Goal: Transaction & Acquisition: Subscribe to service/newsletter

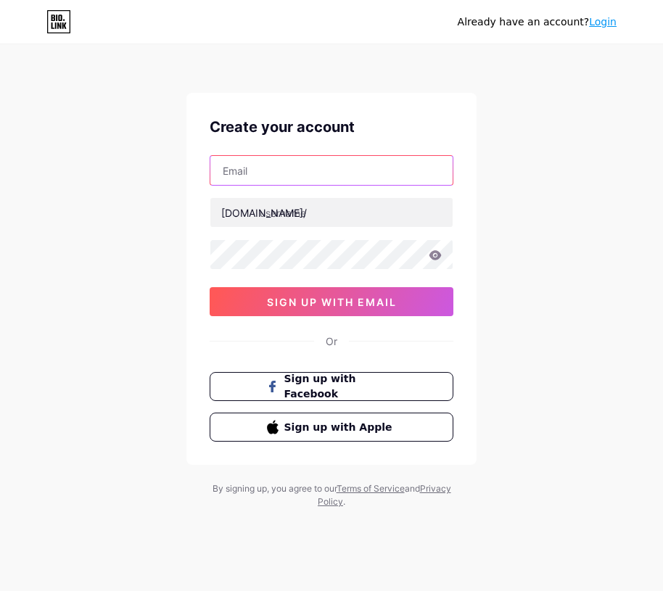
click at [288, 170] on input "text" at bounding box center [331, 170] width 242 height 29
type input "[EMAIL_ADDRESS][DOMAIN_NAME]"
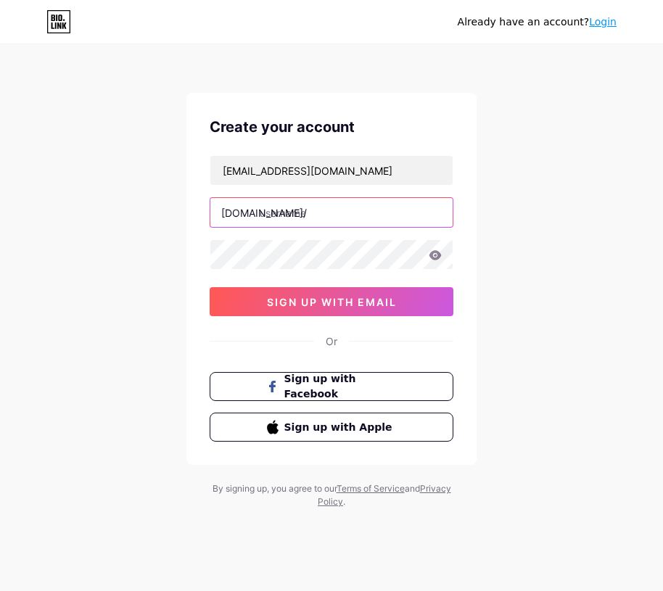
click at [327, 210] on input "text" at bounding box center [331, 212] width 242 height 29
type input "dwtgg88"
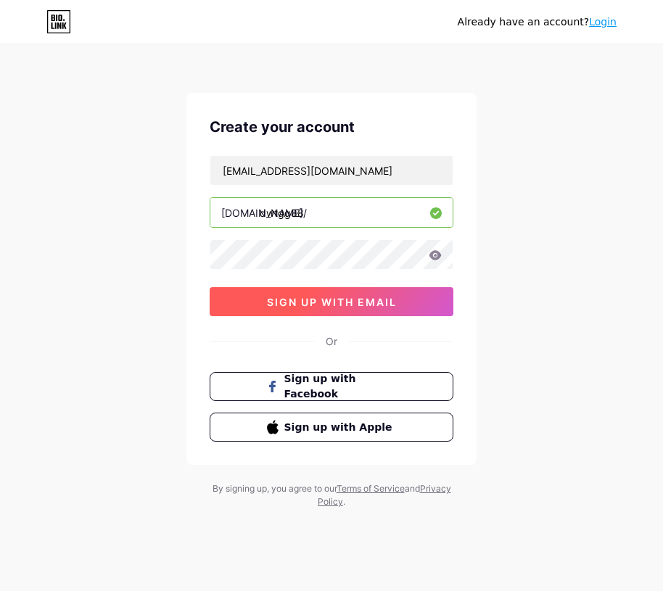
click at [361, 300] on span "sign up with email" at bounding box center [332, 302] width 130 height 12
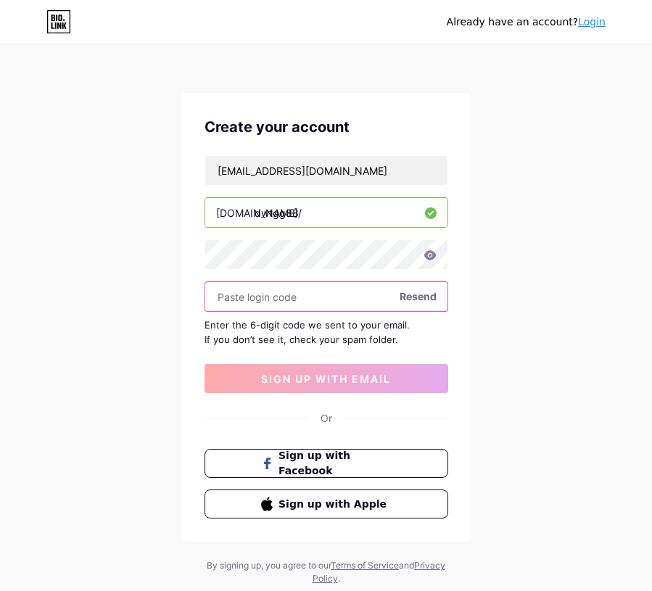
click at [272, 295] on input "text" at bounding box center [326, 296] width 242 height 29
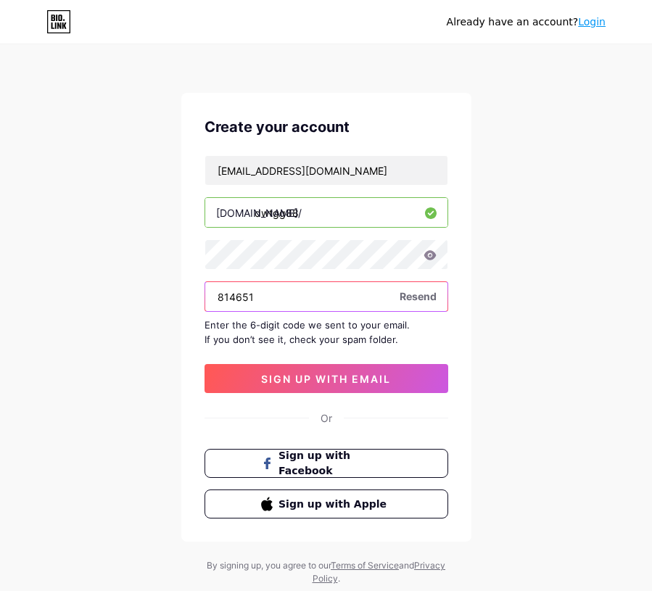
type input "814651"
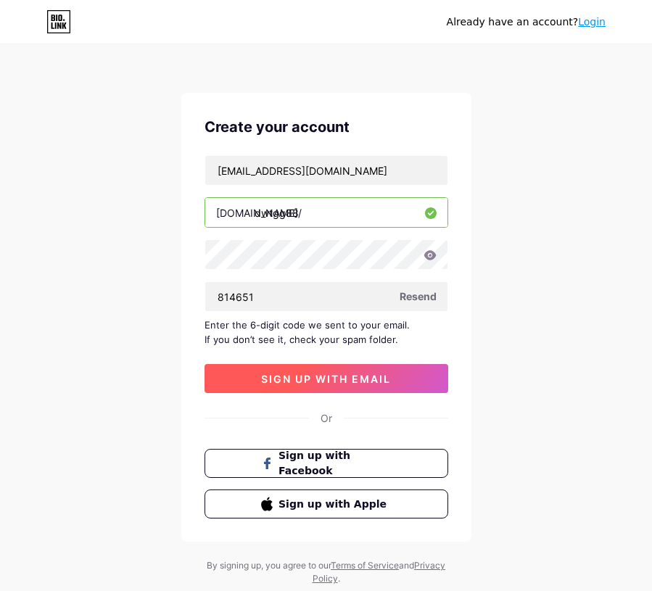
click at [373, 376] on span "sign up with email" at bounding box center [326, 379] width 130 height 12
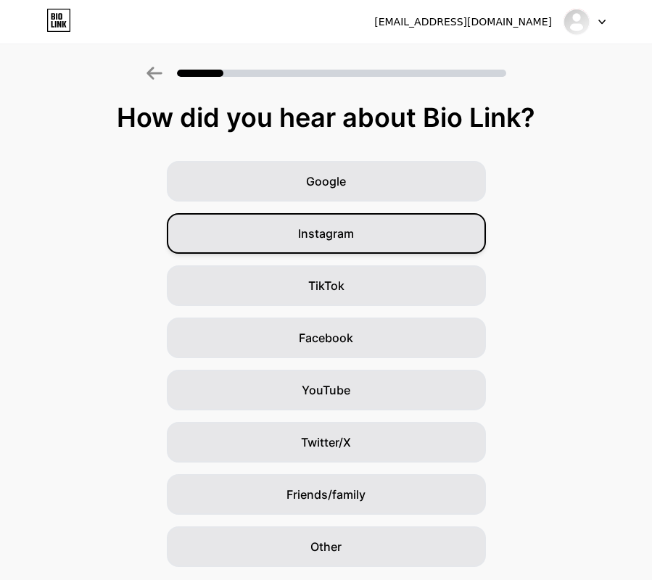
click at [441, 244] on div "Instagram" at bounding box center [326, 233] width 319 height 41
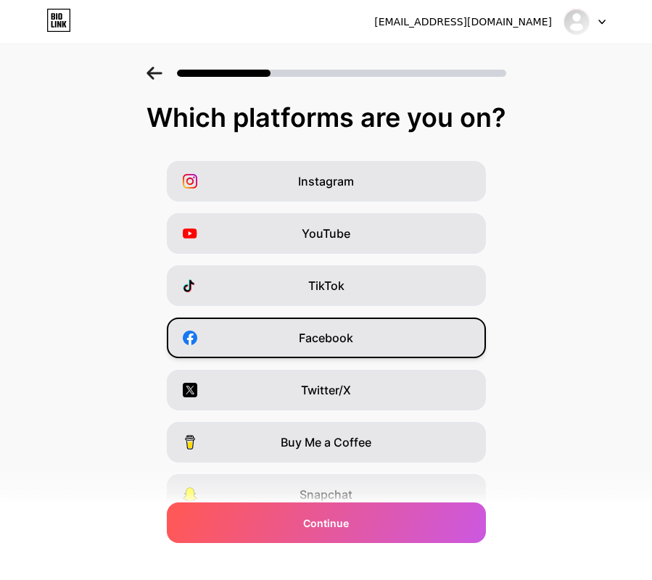
click at [408, 340] on div "Facebook" at bounding box center [326, 338] width 319 height 41
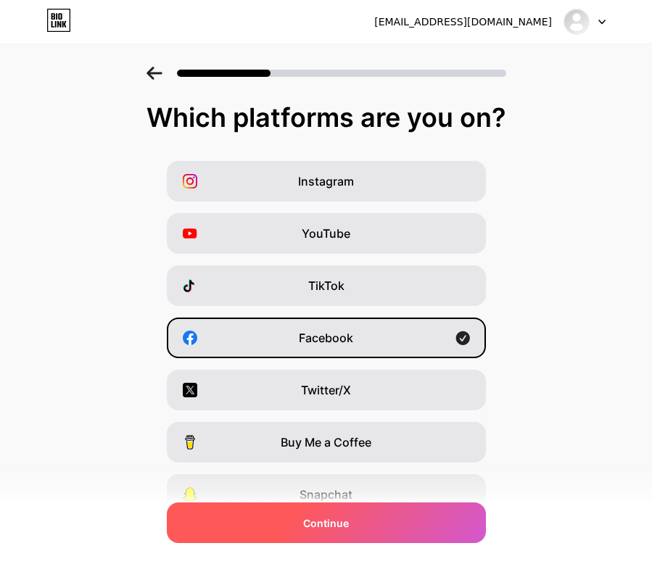
click at [416, 515] on div "Continue" at bounding box center [326, 523] width 319 height 41
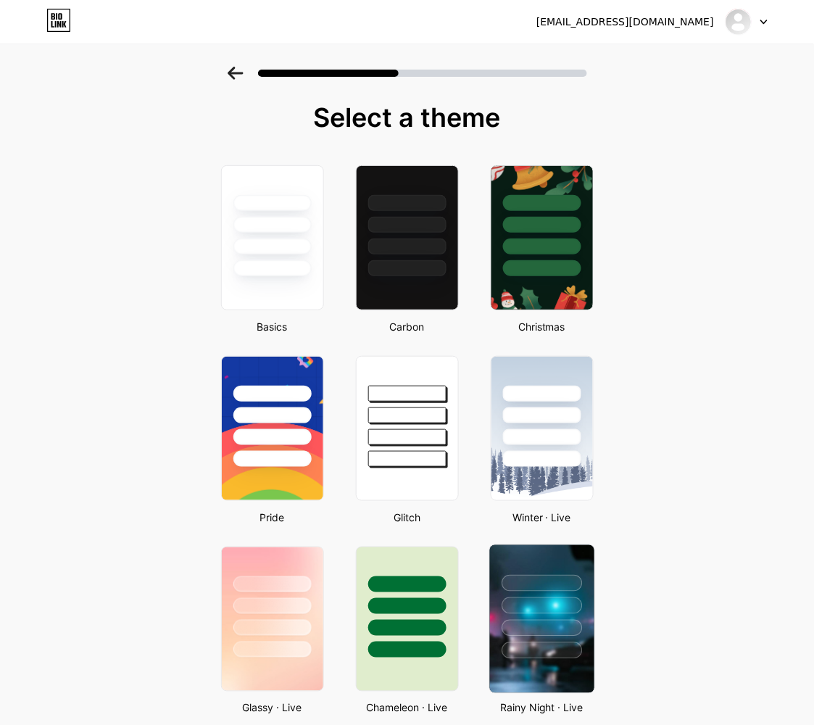
click at [566, 590] on div at bounding box center [542, 628] width 81 height 17
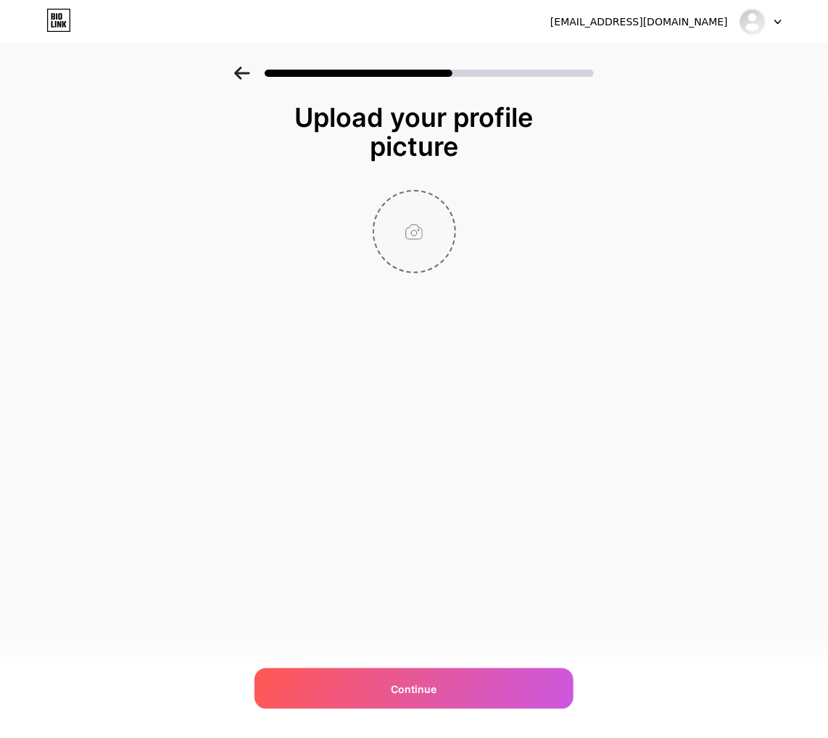
click at [421, 256] on input "file" at bounding box center [414, 231] width 81 height 81
type input "C:\fakepath\photo_2025-09-11_08-08-16.jpg"
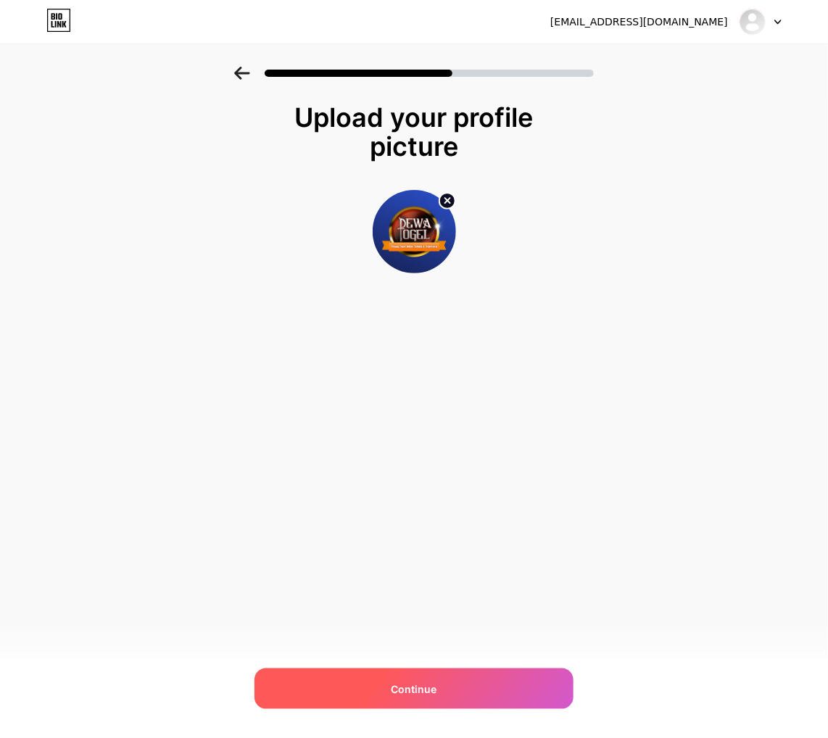
click at [429, 590] on span "Continue" at bounding box center [415, 689] width 46 height 15
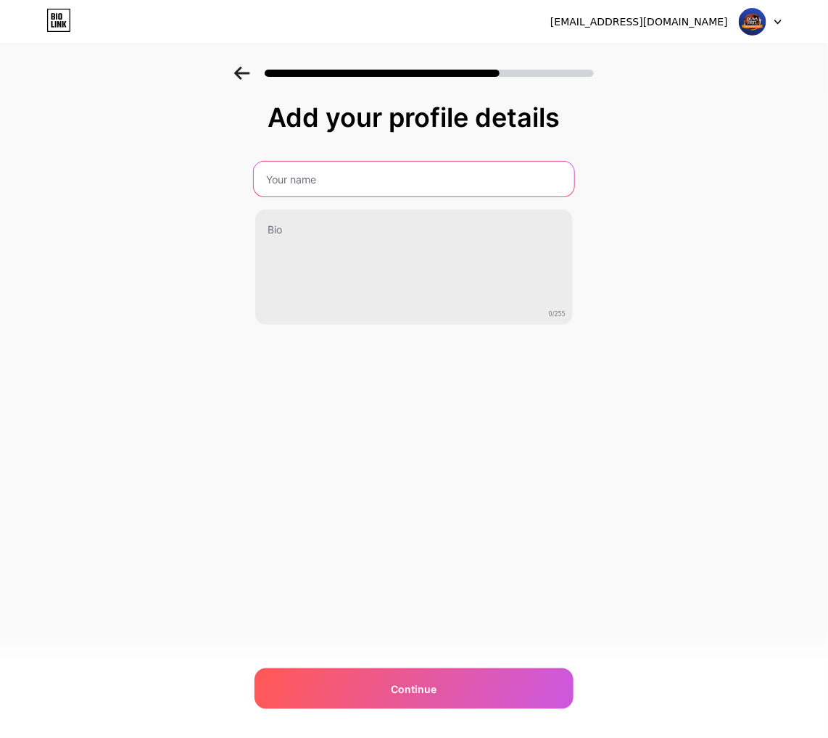
click at [372, 186] on input "text" at bounding box center [414, 179] width 321 height 35
type input "d"
type input "D"
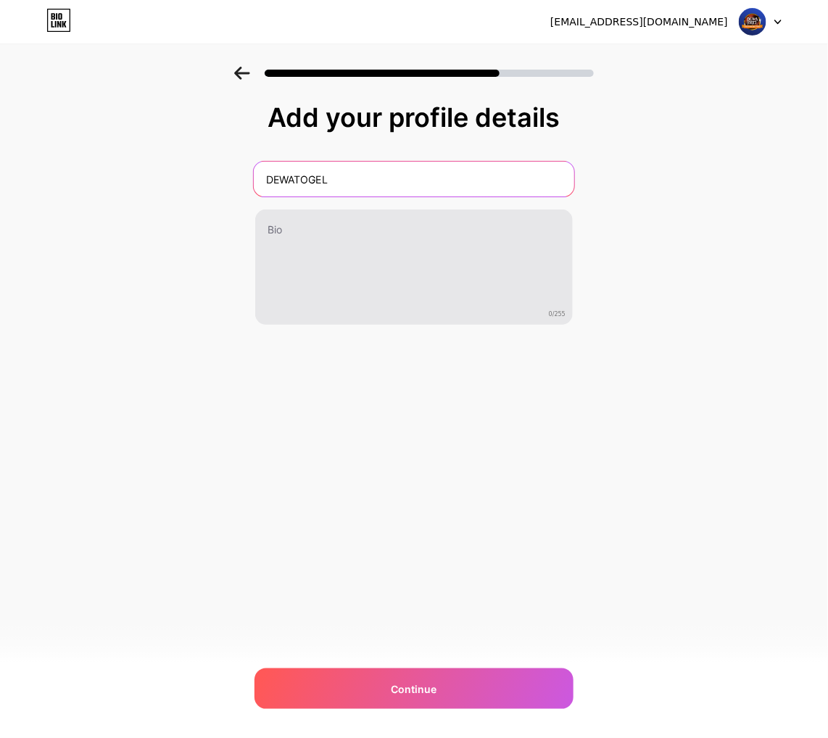
type input "DEWATOGEL"
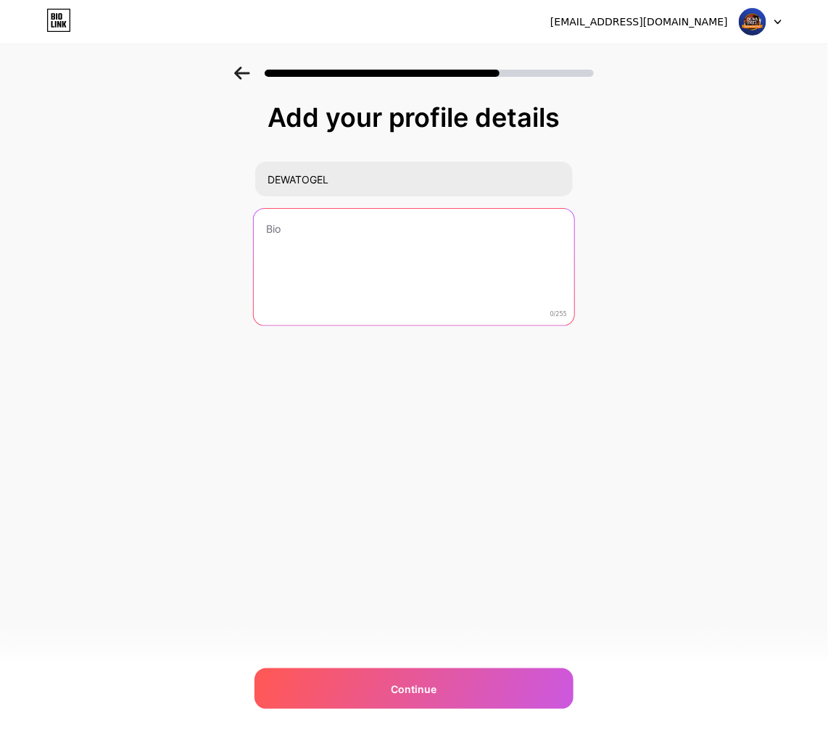
click at [331, 248] on textarea at bounding box center [414, 268] width 321 height 118
click at [429, 229] on textarea at bounding box center [414, 268] width 321 height 118
paste textarea "BUKAN SEKEDAR MIMPI"
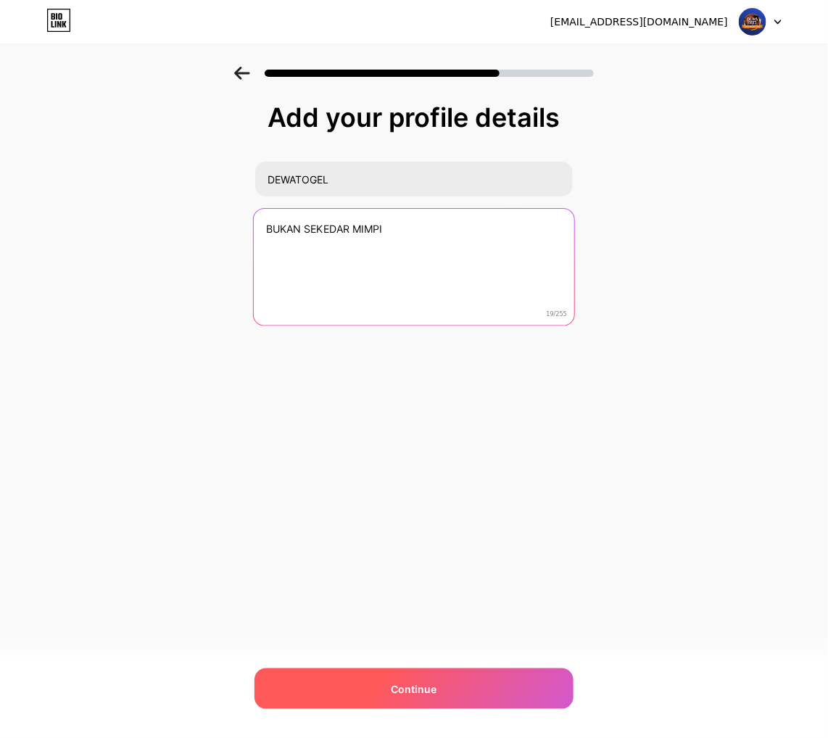
type textarea "BUKAN SEKEDAR MIMPI"
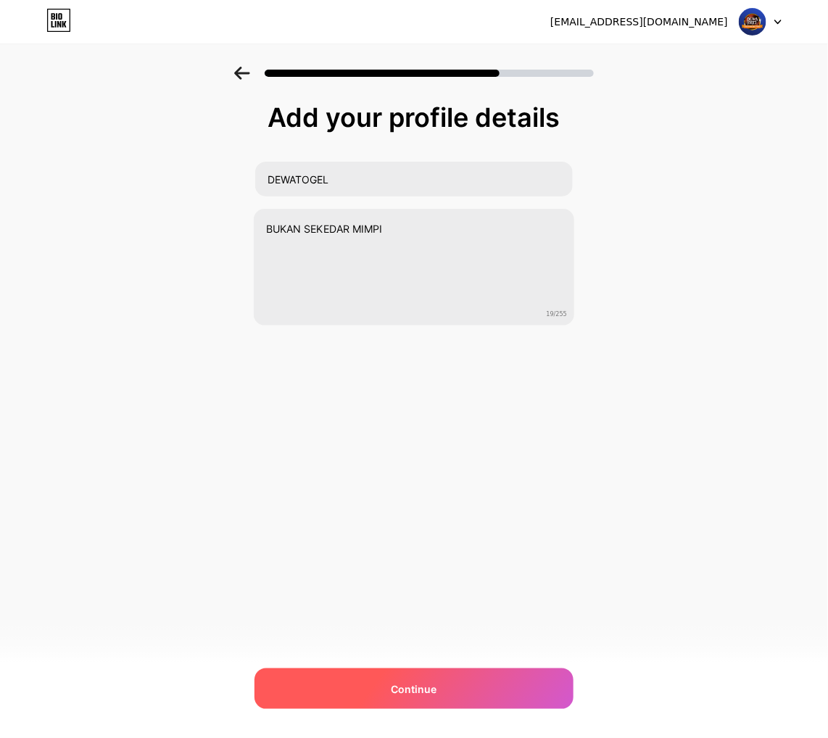
click at [446, 590] on div "Continue" at bounding box center [414, 689] width 319 height 41
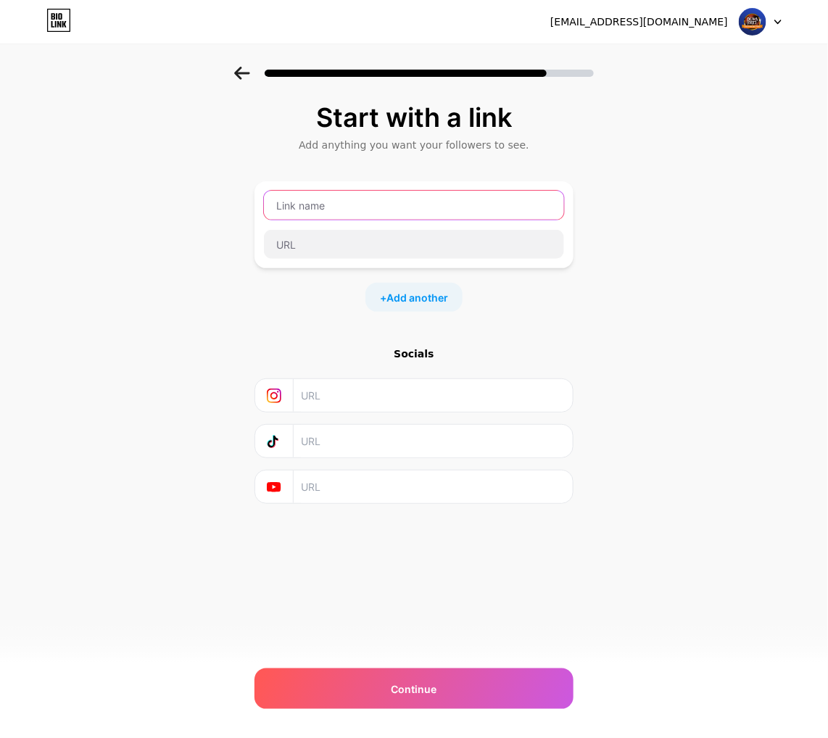
click at [331, 218] on input "text" at bounding box center [414, 205] width 300 height 29
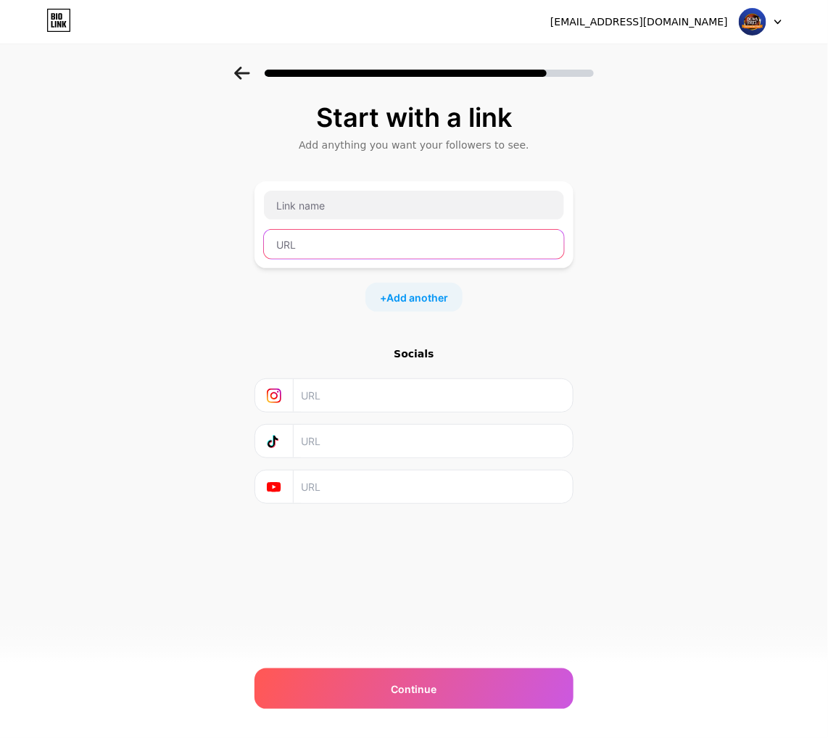
click at [344, 244] on input "text" at bounding box center [414, 244] width 300 height 29
click at [361, 229] on div at bounding box center [414, 244] width 302 height 30
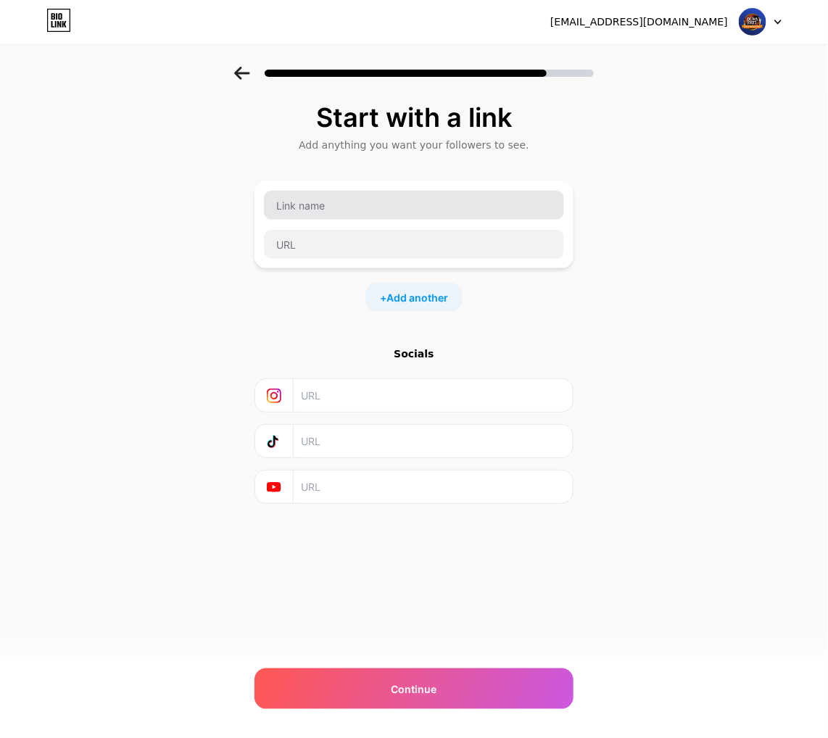
drag, startPoint x: 363, startPoint y: 221, endPoint x: 361, endPoint y: 204, distance: 17.5
click at [363, 221] on div at bounding box center [414, 225] width 302 height 70
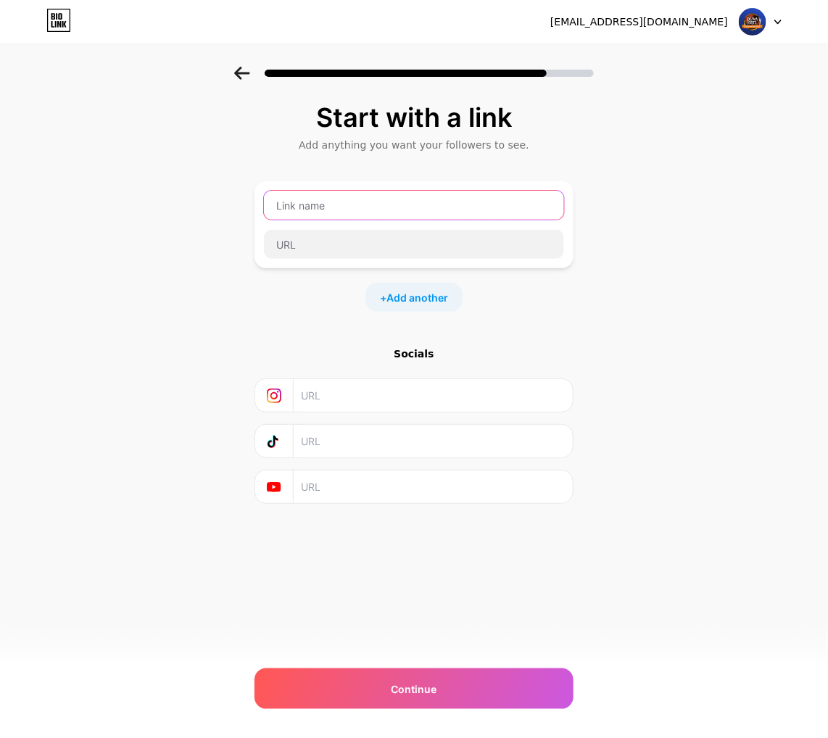
click at [361, 204] on input "text" at bounding box center [414, 205] width 300 height 29
type input "DE"
click at [361, 204] on input "DE" at bounding box center [414, 205] width 300 height 29
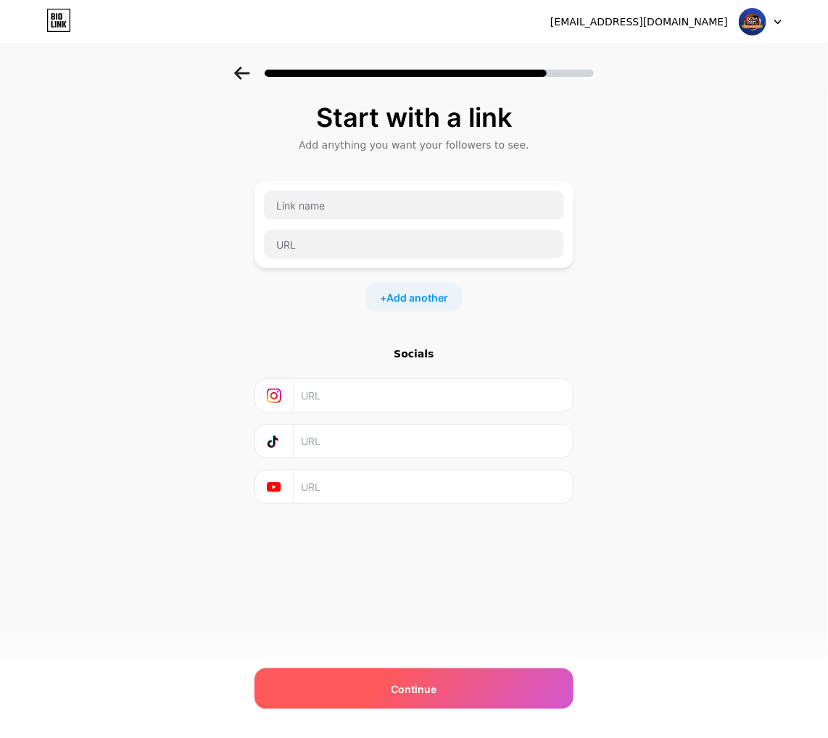
click at [457, 590] on div "Continue" at bounding box center [414, 689] width 319 height 41
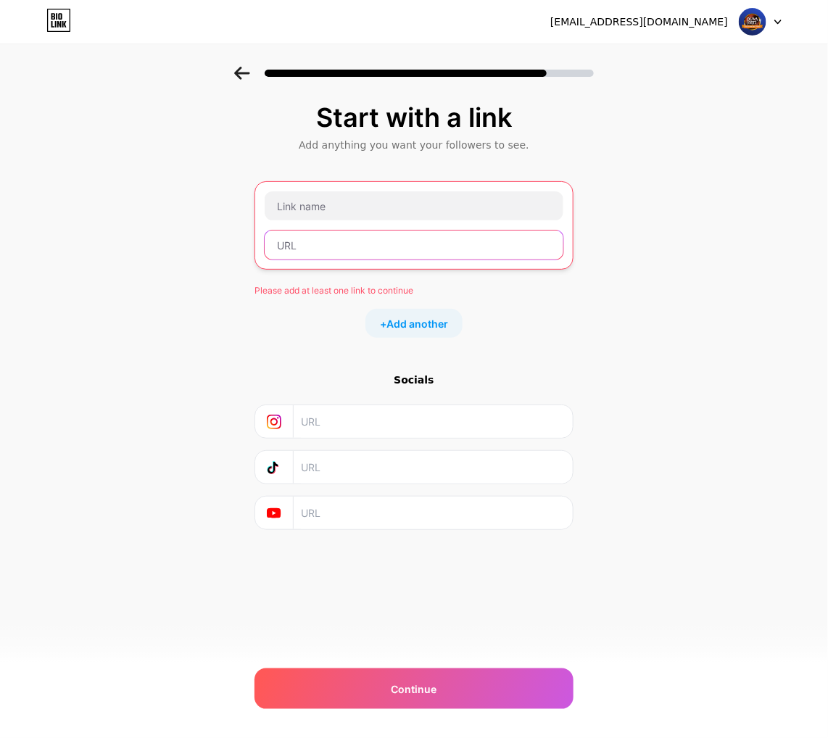
click at [292, 247] on input "text" at bounding box center [414, 245] width 299 height 29
paste input "[URL][PERSON_NAME][DOMAIN_NAME]"
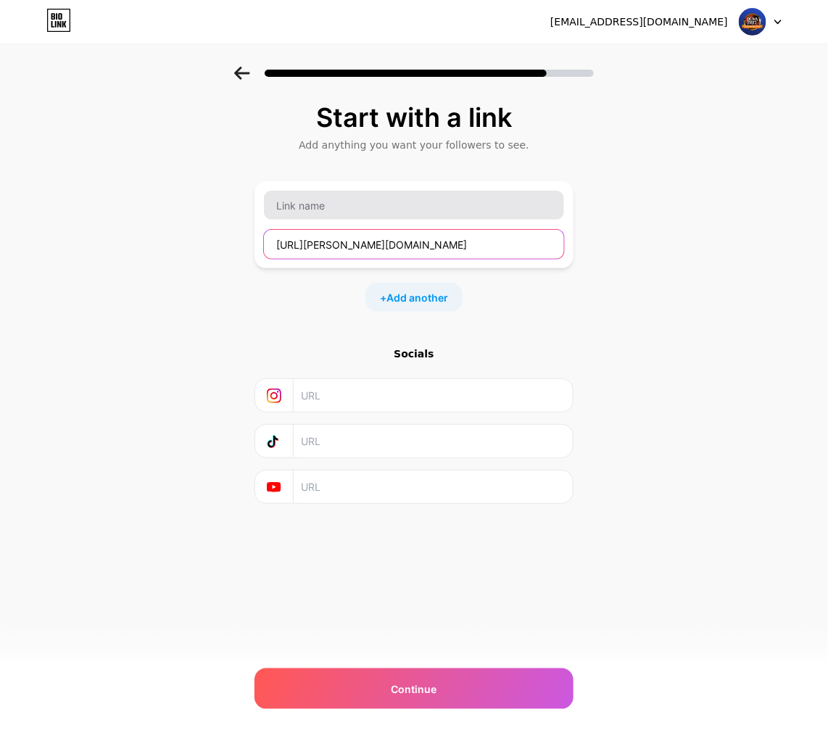
type input "[URL][PERSON_NAME][DOMAIN_NAME]"
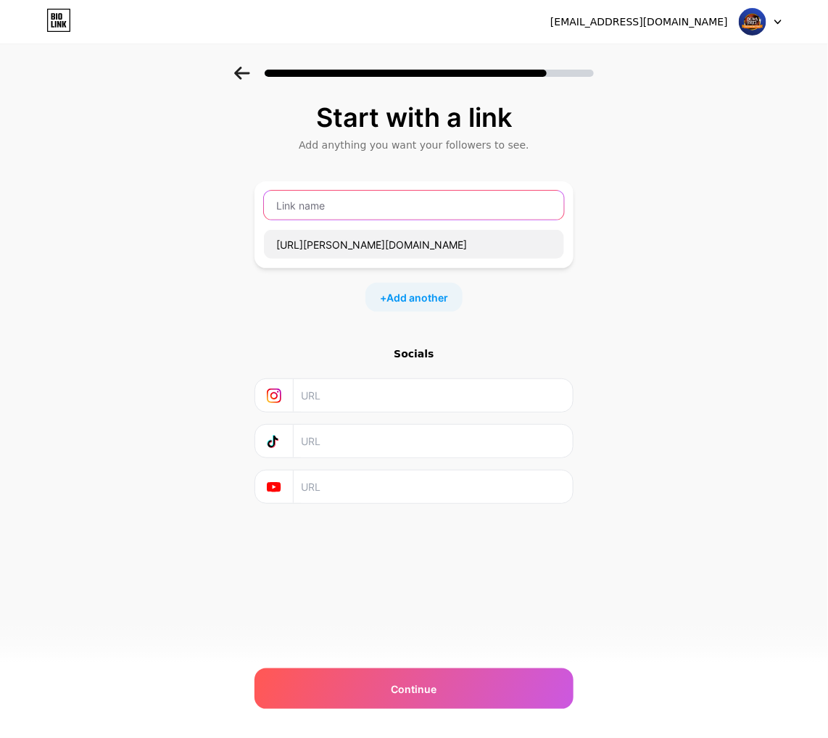
click at [339, 205] on input "text" at bounding box center [414, 205] width 300 height 29
type input "LOGIN"
click at [403, 299] on span "Add another" at bounding box center [418, 297] width 62 height 15
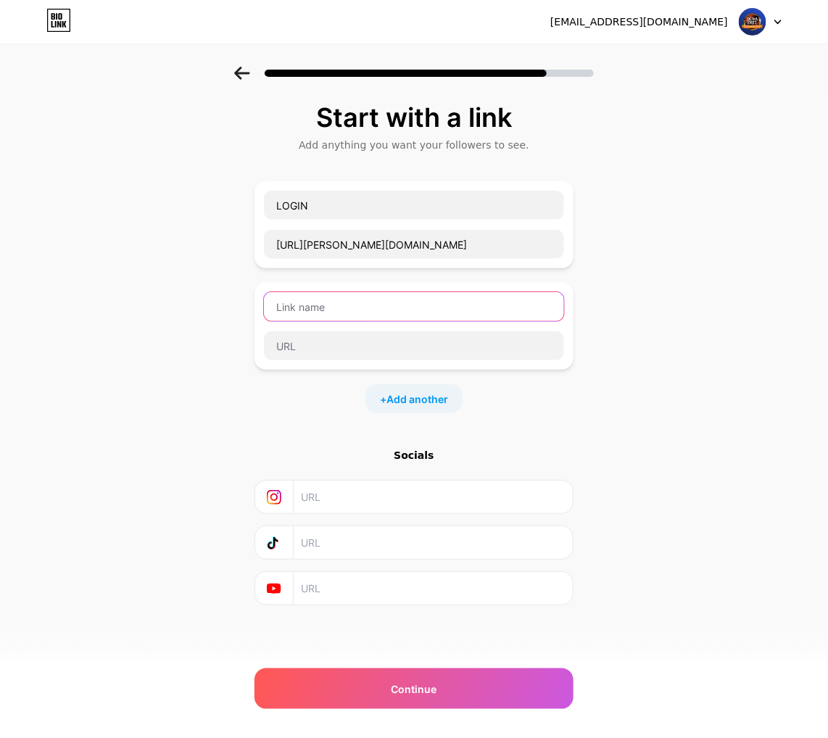
click at [338, 314] on input "text" at bounding box center [414, 306] width 300 height 29
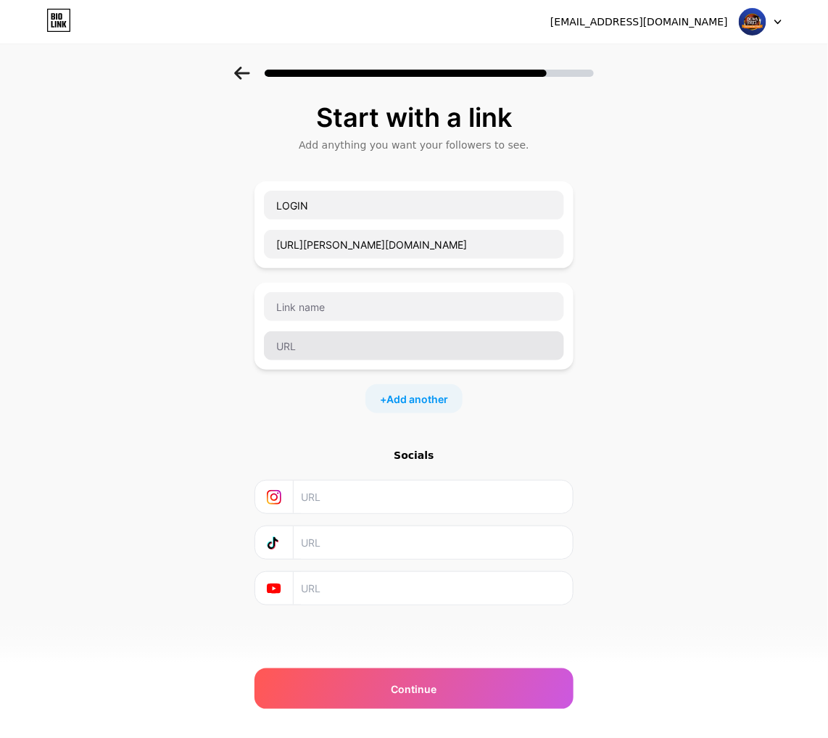
click at [318, 363] on div at bounding box center [414, 326] width 319 height 87
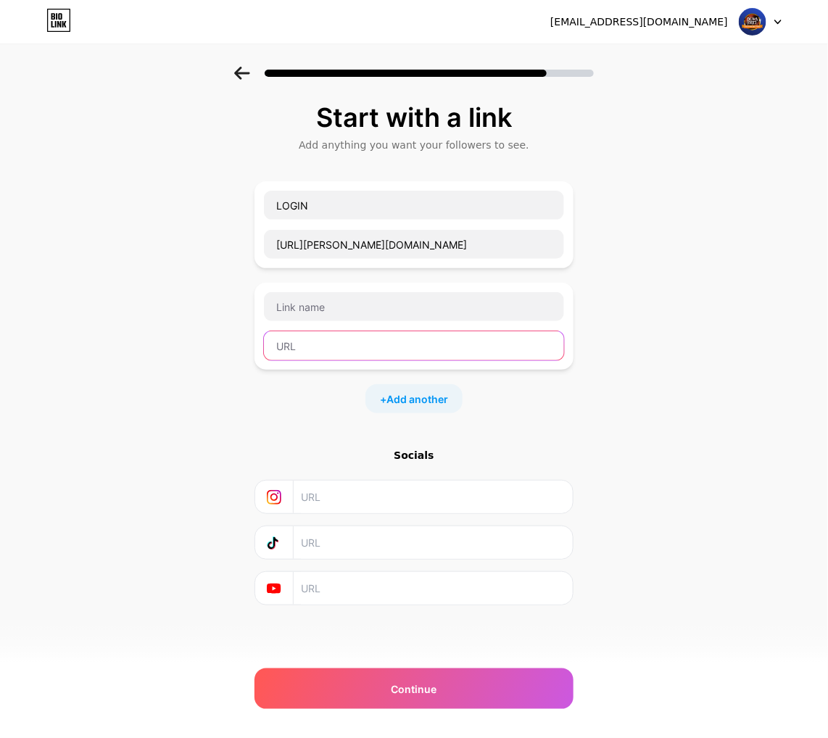
click at [318, 349] on input "text" at bounding box center [414, 345] width 300 height 29
paste input "[URL][PERSON_NAME][DOMAIN_NAME]"
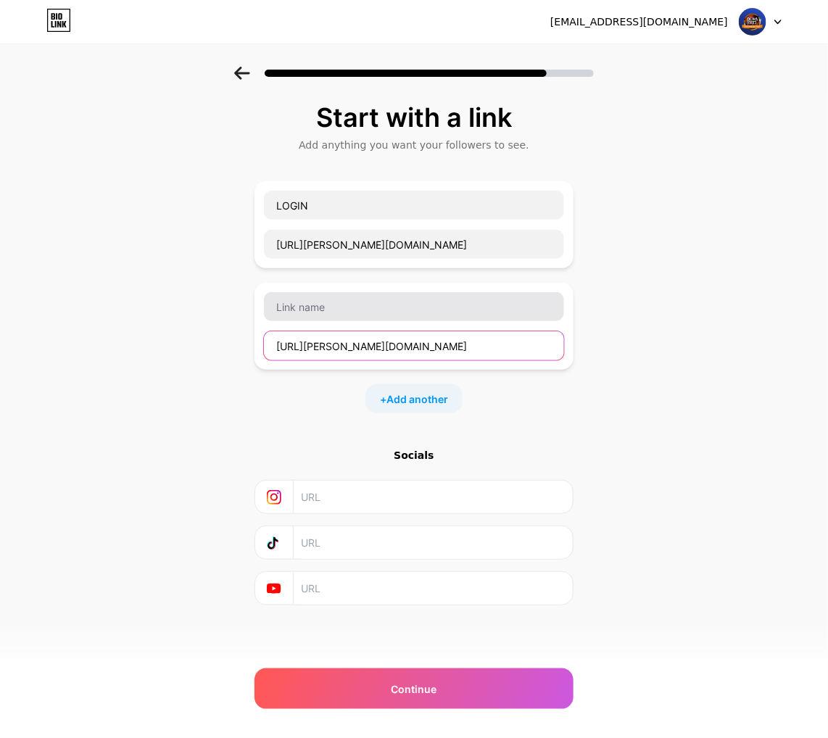
type input "[URL][PERSON_NAME][DOMAIN_NAME]"
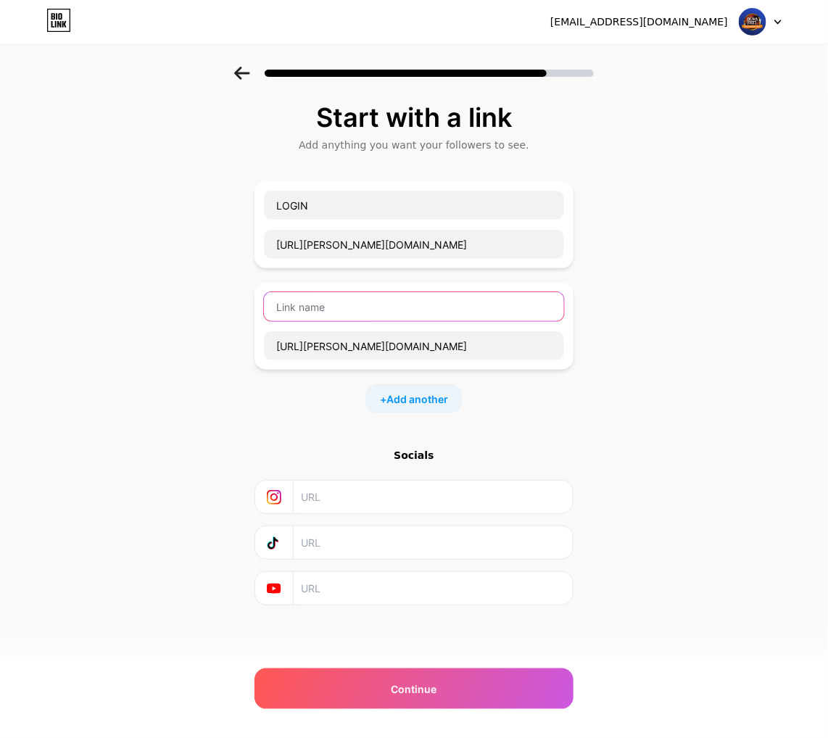
click at [331, 313] on input "text" at bounding box center [414, 306] width 300 height 29
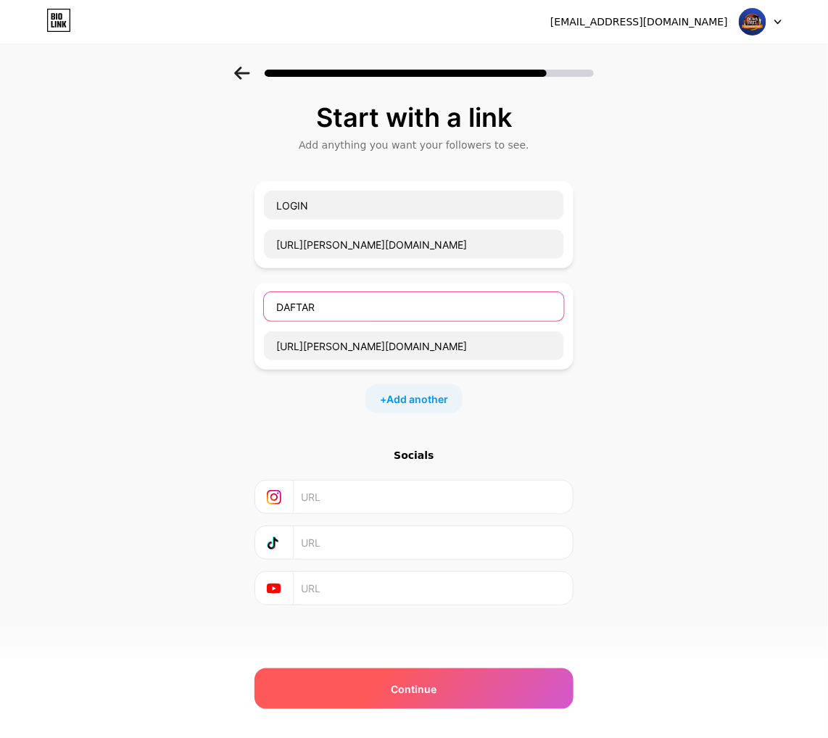
type input "DAFTAR"
click at [455, 590] on div "Continue" at bounding box center [414, 689] width 319 height 41
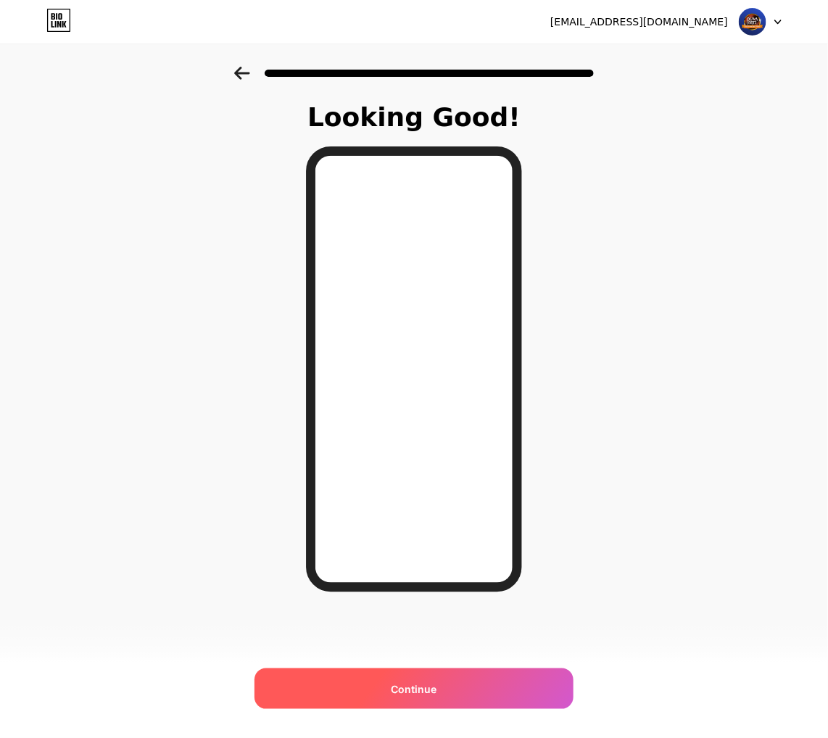
click at [451, 590] on div "Continue" at bounding box center [414, 689] width 319 height 41
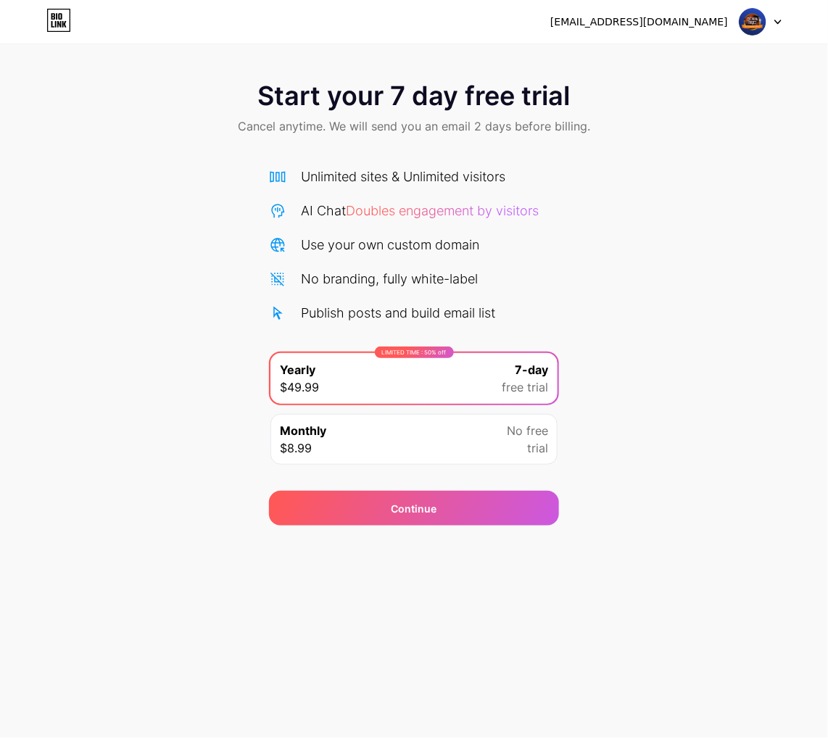
click at [548, 455] on span "trial" at bounding box center [537, 447] width 21 height 17
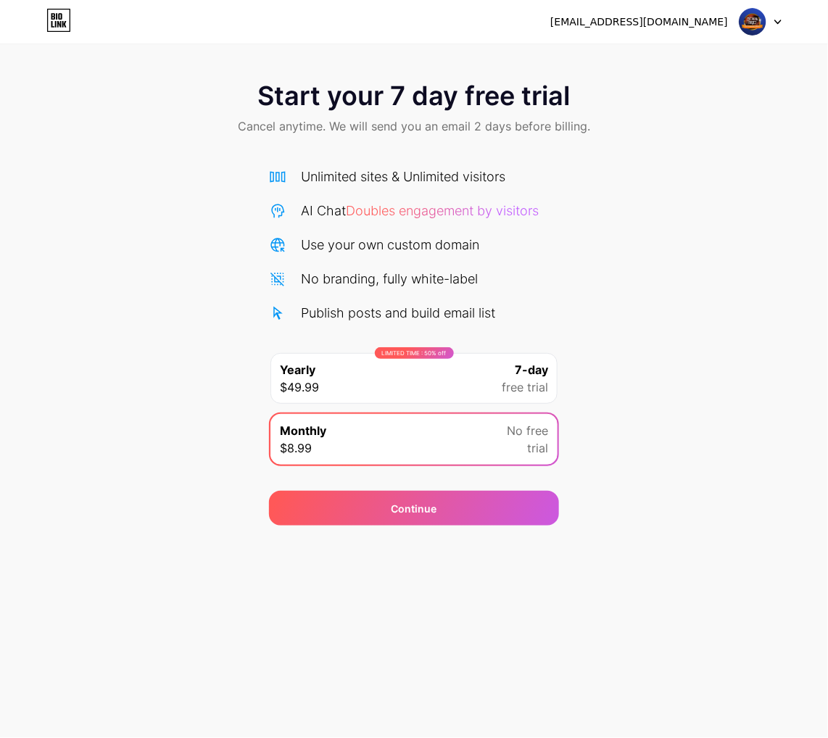
click at [548, 455] on span "trial" at bounding box center [537, 447] width 21 height 17
click at [549, 442] on div "Monthly $8.99 No free trial" at bounding box center [414, 439] width 287 height 51
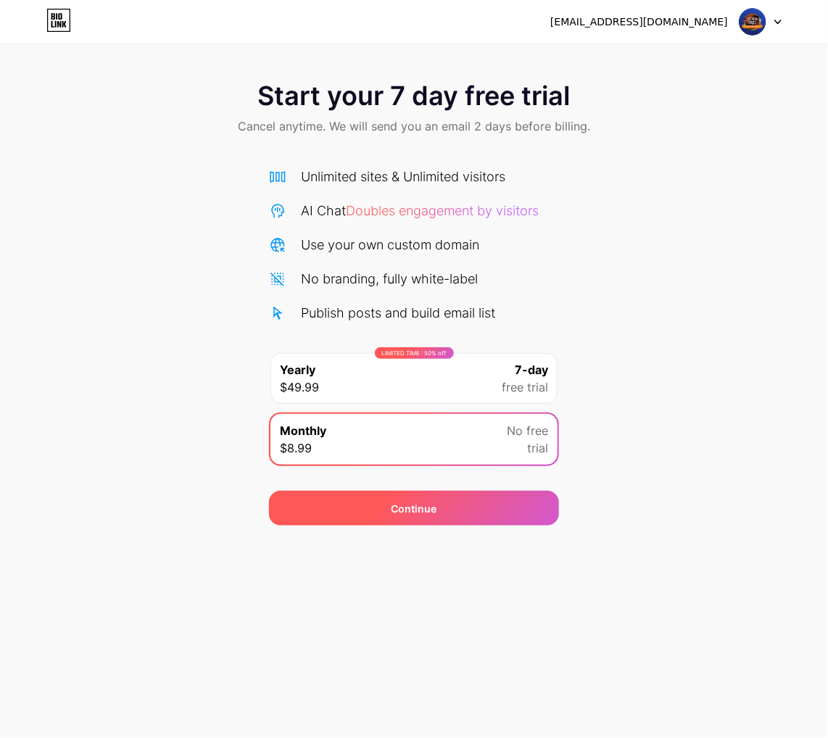
click at [480, 502] on div "Continue" at bounding box center [414, 508] width 290 height 35
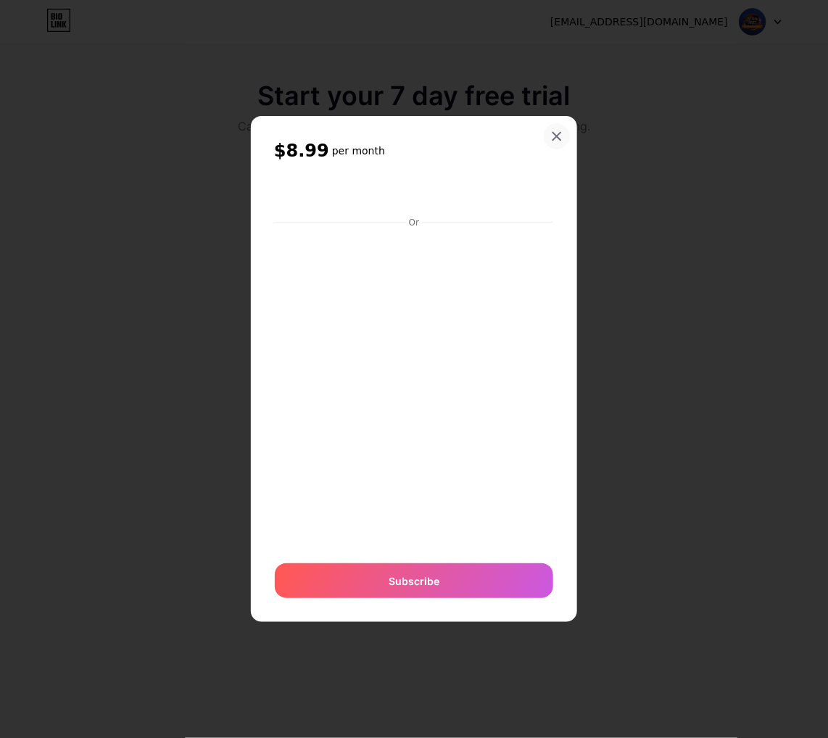
click at [566, 131] on div at bounding box center [557, 136] width 26 height 26
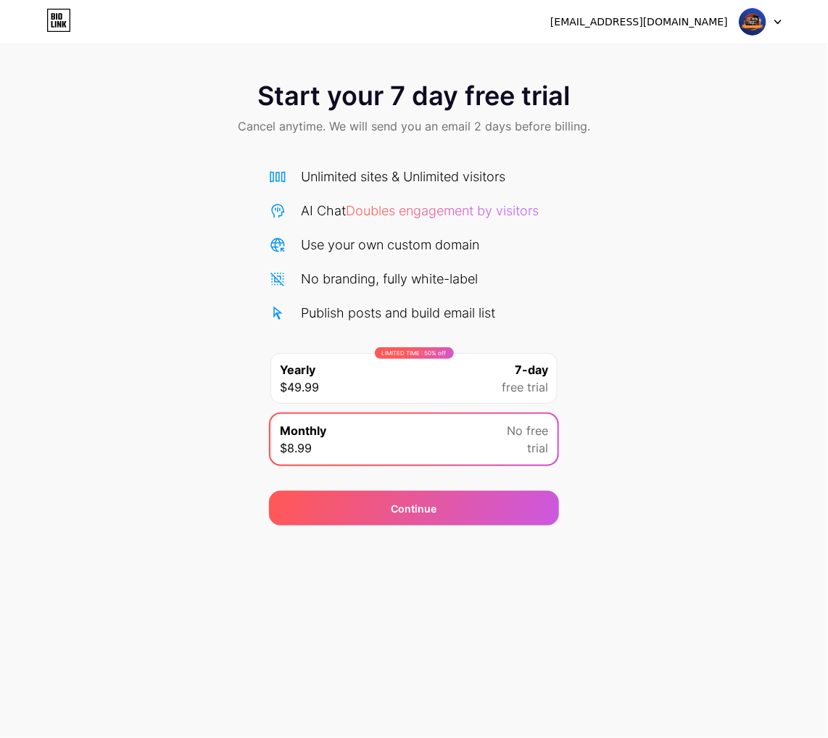
click at [410, 201] on div "Unlimited sites & Unlimited visitors AI Chat Doubles engagement by visitors Use…" at bounding box center [414, 245] width 290 height 156
click at [461, 212] on span "Doubles engagement by visitors" at bounding box center [442, 210] width 193 height 15
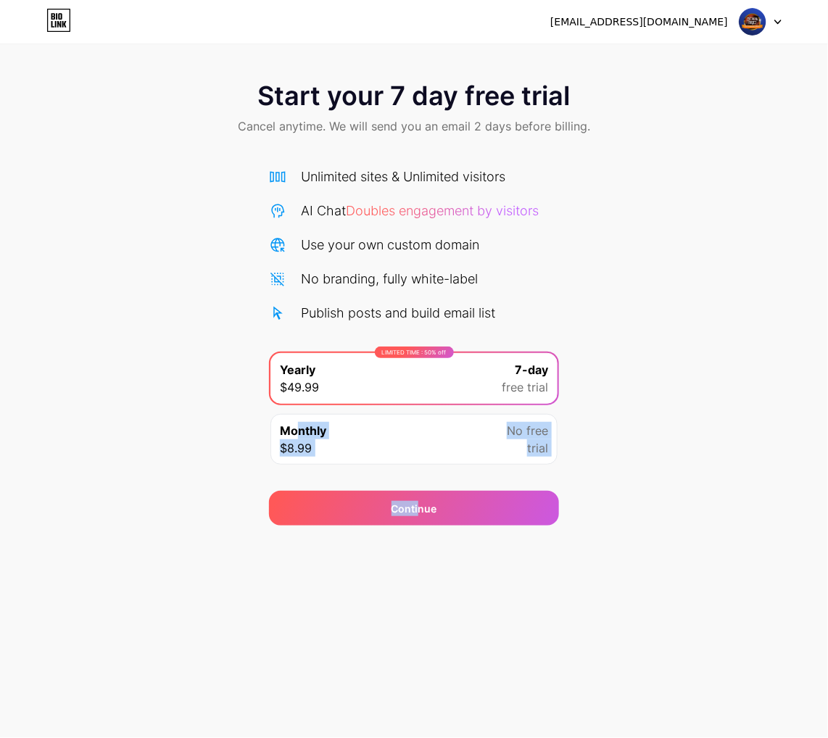
drag, startPoint x: 418, startPoint y: 509, endPoint x: 551, endPoint y: 251, distance: 290.3
click at [301, 434] on div "Start your 7 day free trial Cancel anytime. We will send you an email 2 days be…" at bounding box center [414, 296] width 828 height 459
click at [662, 34] on img at bounding box center [753, 22] width 28 height 28
drag, startPoint x: 127, startPoint y: 28, endPoint x: 115, endPoint y: 35, distance: 14.3
click at [115, 34] on div "[EMAIL_ADDRESS][DOMAIN_NAME] Logout" at bounding box center [414, 22] width 828 height 26
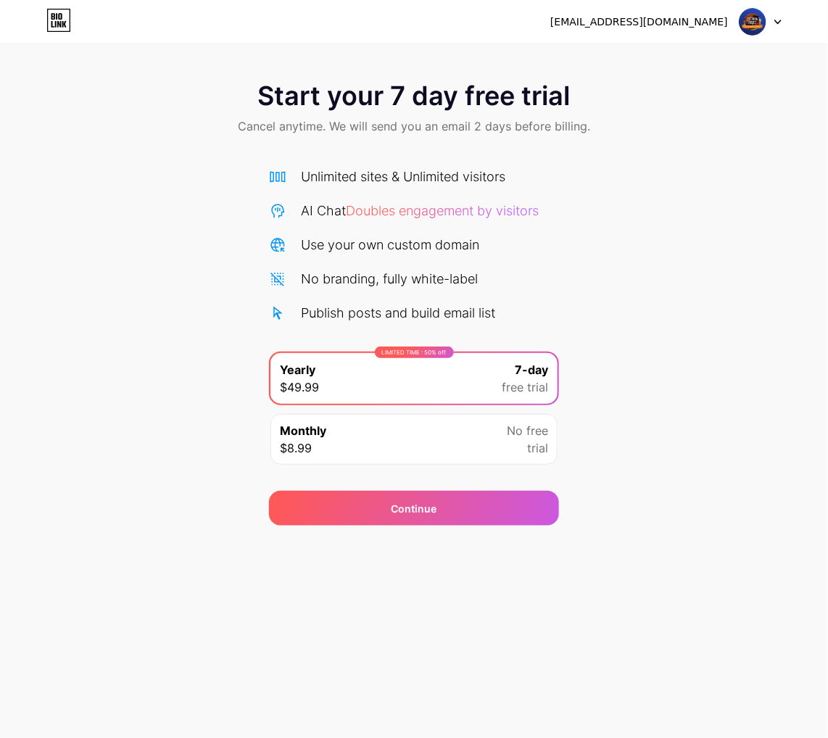
click at [42, 20] on div "[EMAIL_ADDRESS][DOMAIN_NAME] Logout" at bounding box center [414, 22] width 828 height 26
click at [62, 29] on icon at bounding box center [58, 20] width 25 height 23
